Goal: Check status: Check status

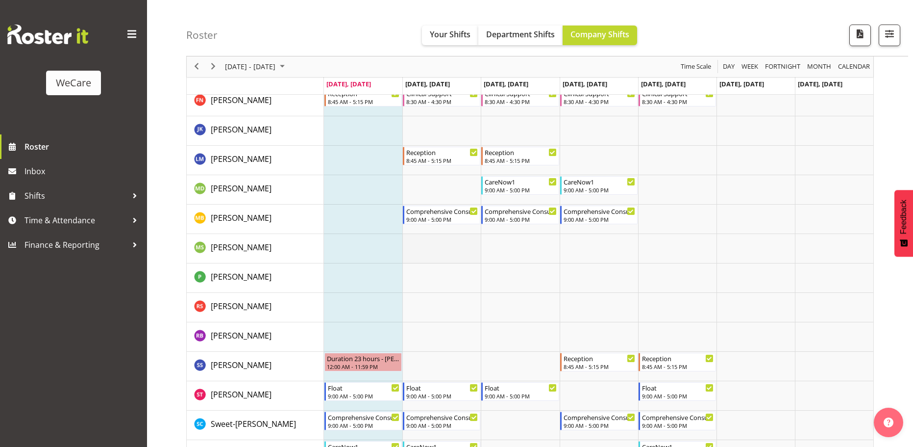
scroll to position [1213, 0]
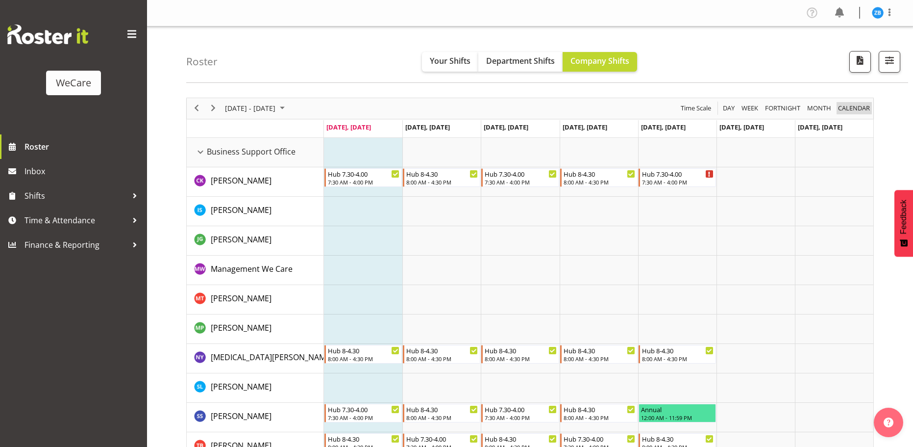
click at [859, 104] on span "calendar" at bounding box center [854, 108] width 34 height 12
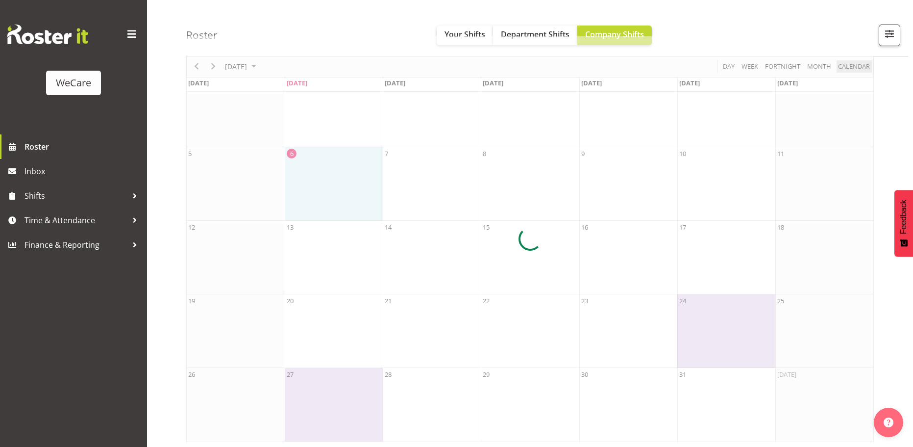
scroll to position [64, 0]
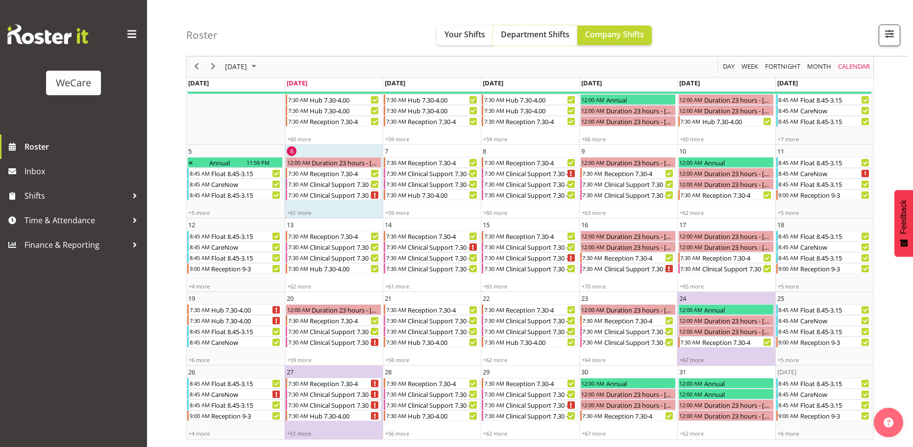
click at [494, 30] on button "Department Shifts" at bounding box center [535, 35] width 84 height 20
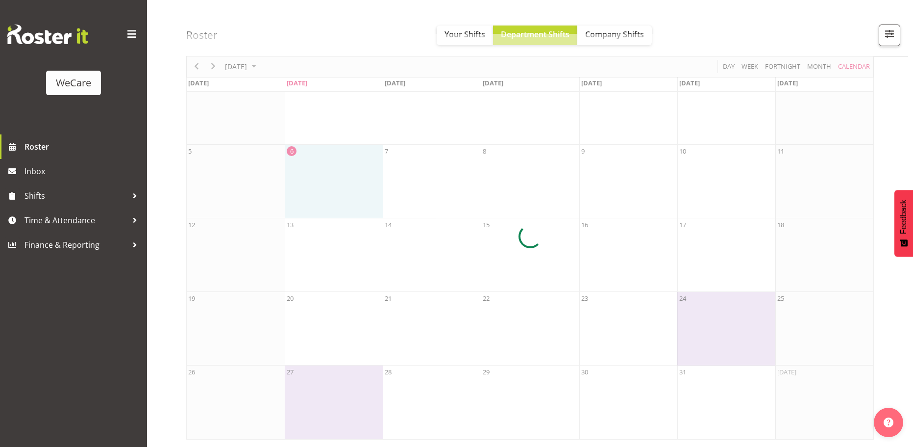
click at [457, 35] on div at bounding box center [530, 236] width 688 height 405
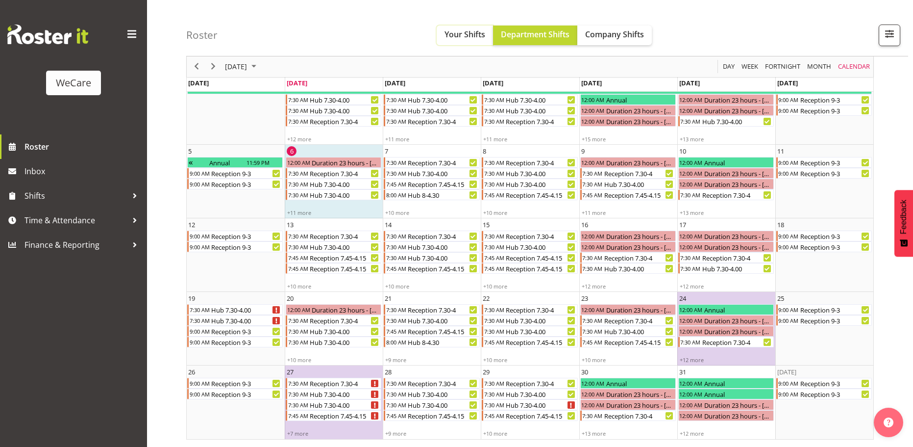
click at [464, 35] on span "Your Shifts" at bounding box center [465, 34] width 41 height 11
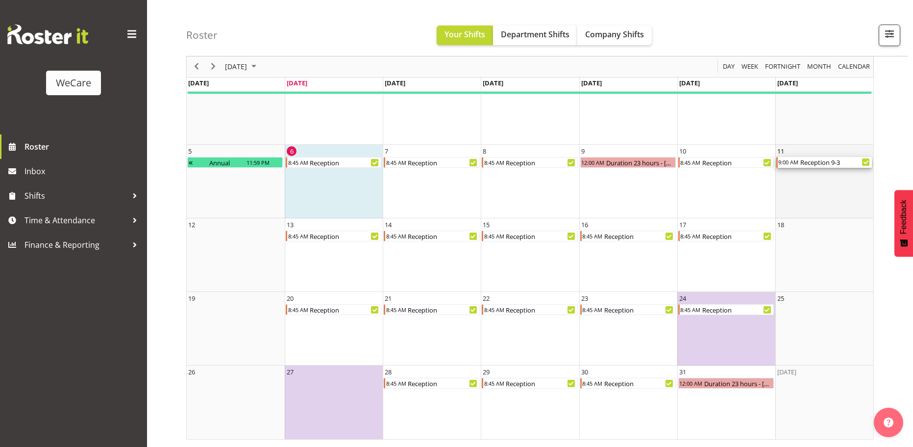
click at [830, 161] on div "Reception 9-3" at bounding box center [836, 162] width 73 height 11
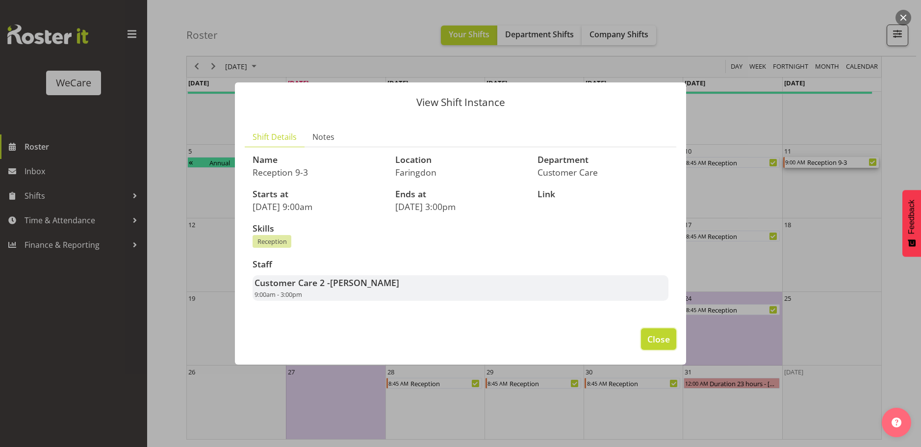
click at [659, 344] on span "Close" at bounding box center [658, 338] width 23 height 13
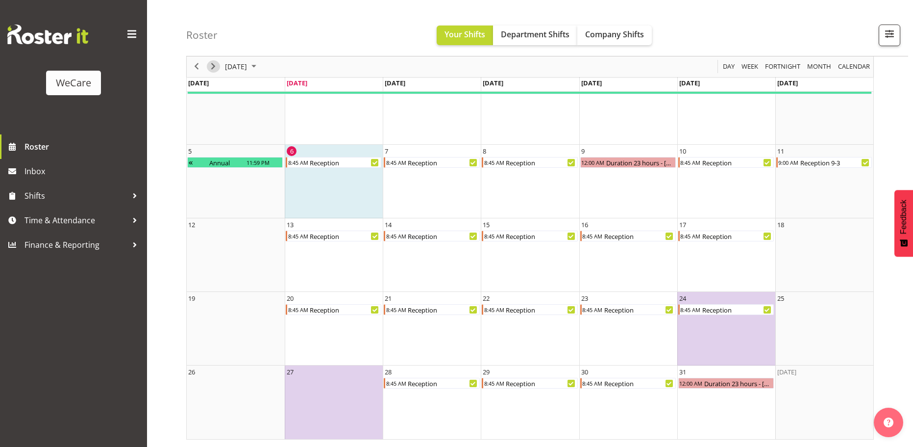
click at [217, 67] on span "Next" at bounding box center [213, 67] width 12 height 12
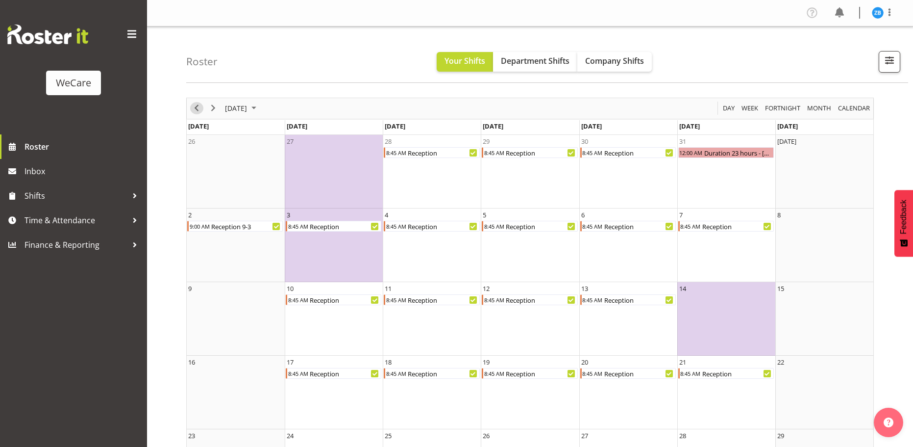
click at [196, 109] on span "Previous" at bounding box center [197, 108] width 12 height 12
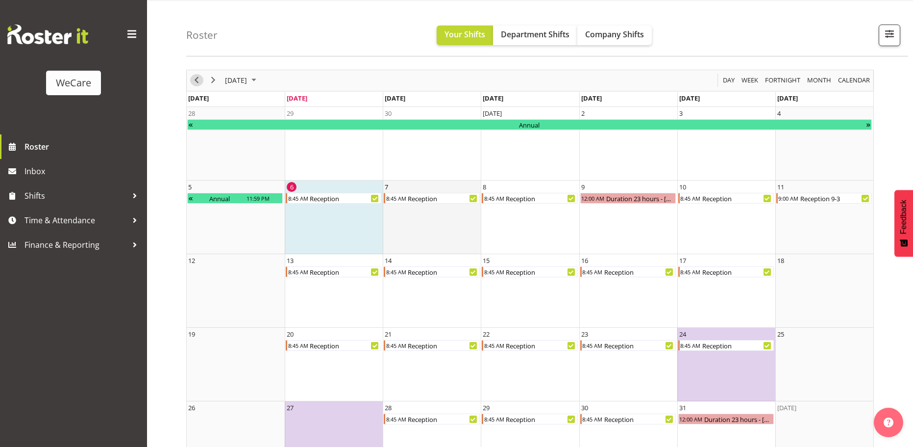
scroll to position [15, 0]
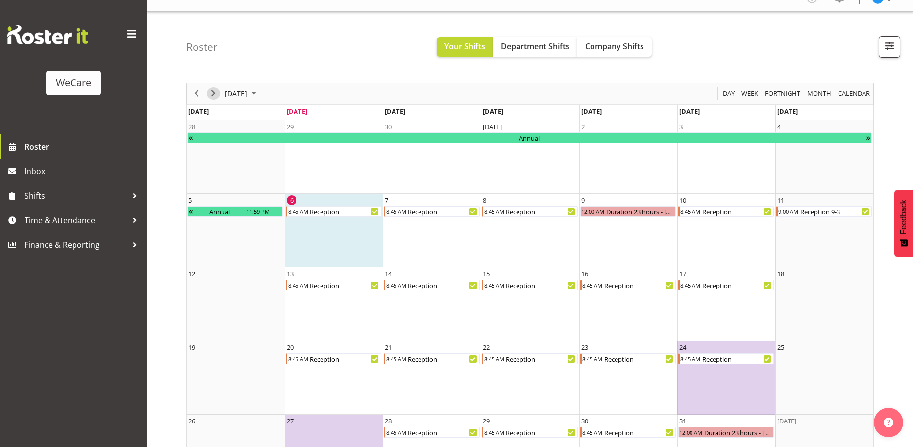
click at [215, 94] on span "Next" at bounding box center [213, 93] width 12 height 12
